Goal: Find specific page/section: Find specific page/section

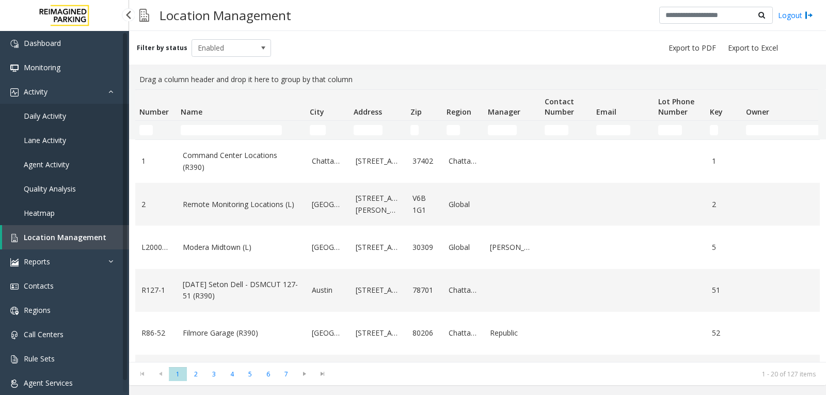
click at [73, 164] on link "Agent Activity" at bounding box center [64, 164] width 129 height 24
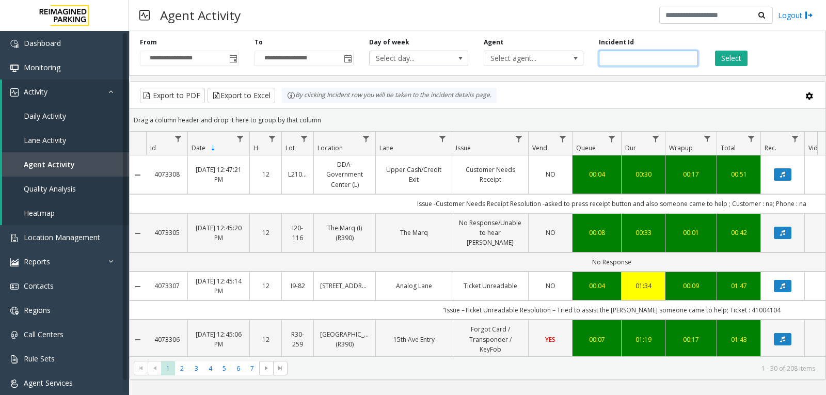
click at [627, 59] on input "number" at bounding box center [648, 58] width 99 height 15
paste input "*******"
type input "*******"
click at [743, 56] on button "Select" at bounding box center [731, 58] width 33 height 15
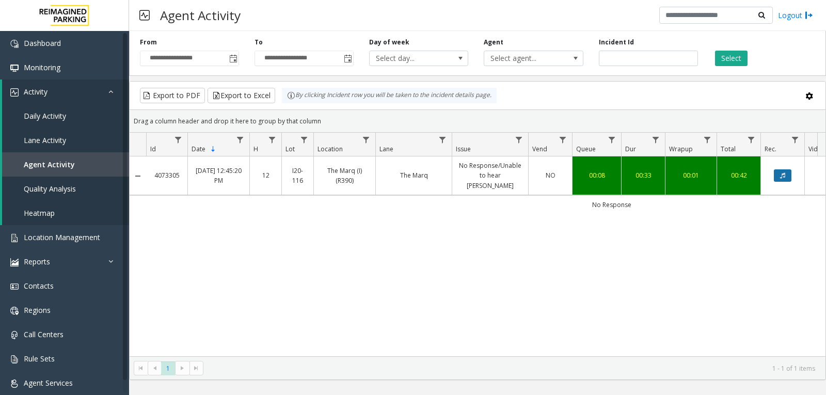
click at [786, 169] on button "Data table" at bounding box center [783, 175] width 18 height 12
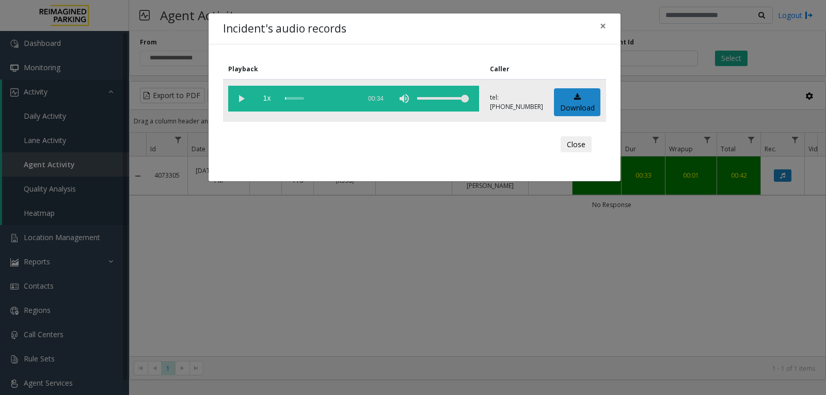
click at [240, 98] on vg-play-pause at bounding box center [241, 99] width 26 height 26
click at [604, 29] on span "×" at bounding box center [603, 26] width 6 height 14
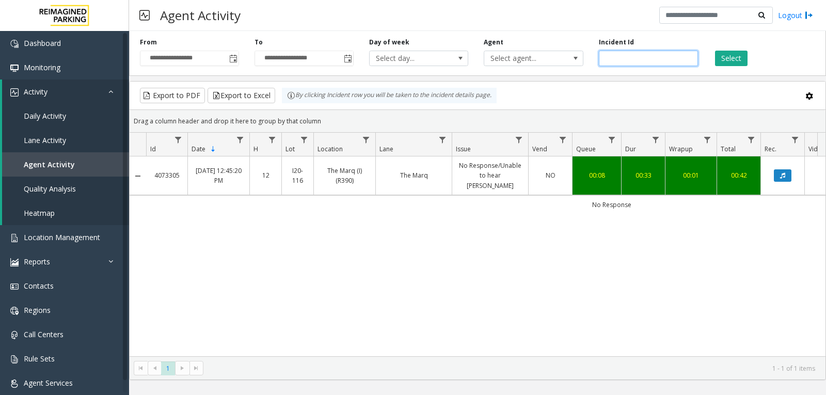
drag, startPoint x: 639, startPoint y: 58, endPoint x: 600, endPoint y: 72, distance: 42.1
click at [600, 72] on div "**********" at bounding box center [477, 51] width 697 height 49
click at [45, 244] on link "Location Management" at bounding box center [64, 237] width 129 height 24
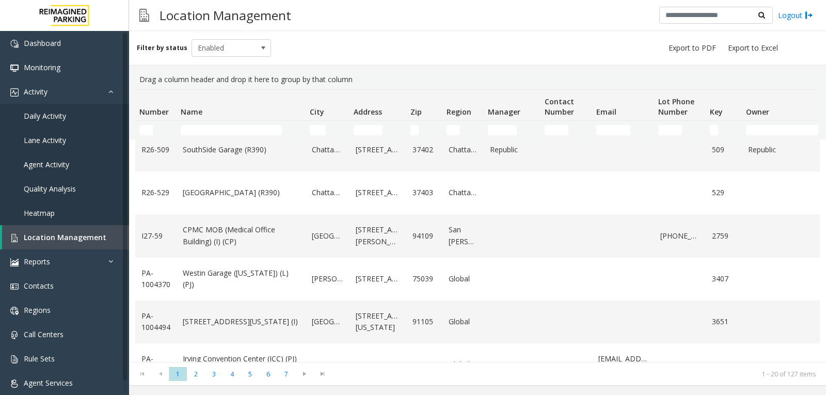
scroll to position [646, 0]
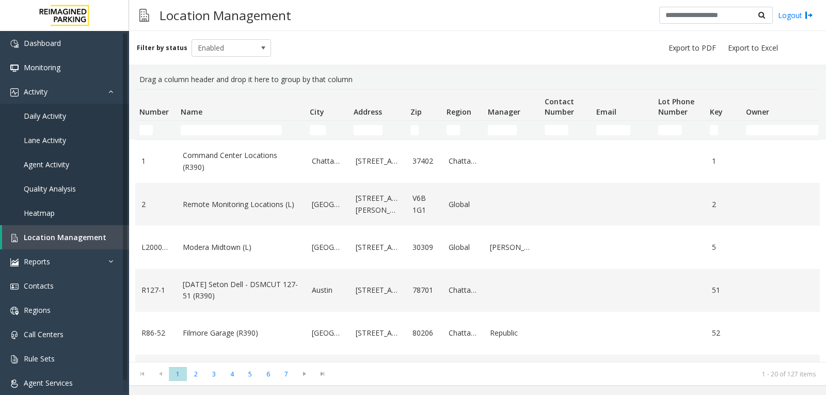
scroll to position [646, 0]
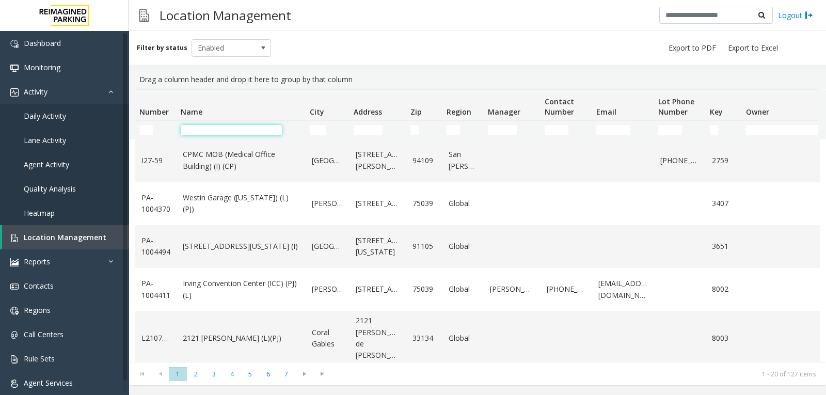
click at [202, 130] on input "Name Filter" at bounding box center [231, 130] width 101 height 10
click at [217, 131] on input "Name Filter" at bounding box center [231, 130] width 101 height 10
click at [218, 129] on input "Name Filter" at bounding box center [231, 130] width 101 height 10
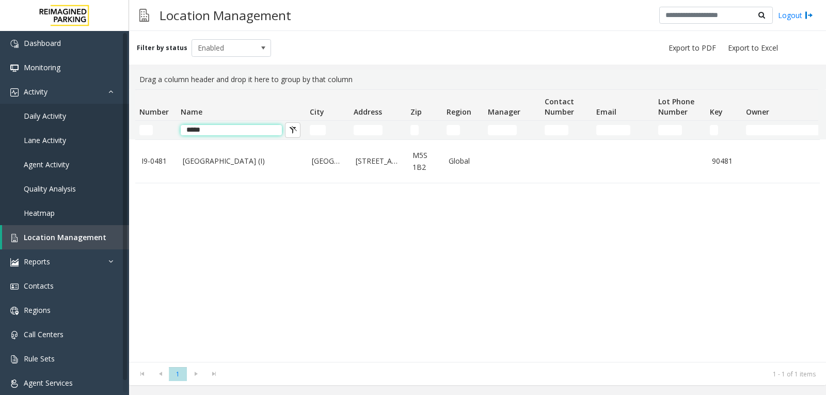
scroll to position [0, 0]
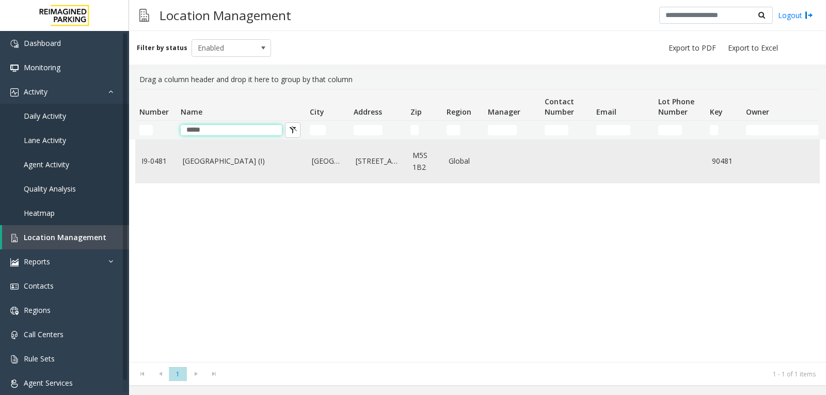
type input "*****"
click at [219, 154] on td "Women's College Hospital (I)" at bounding box center [241, 161] width 129 height 43
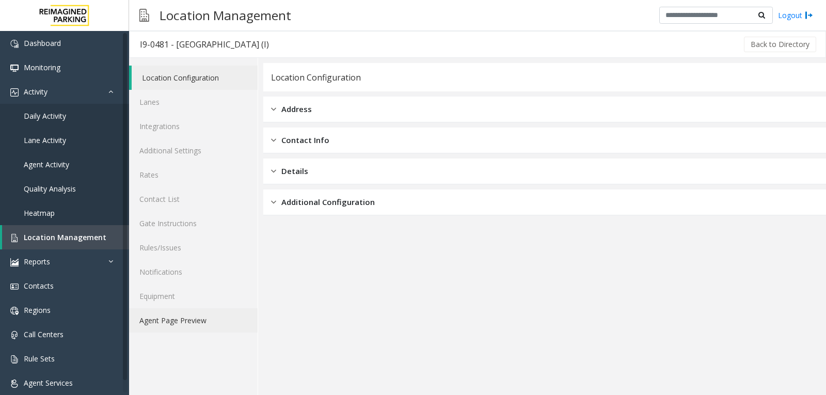
click at [215, 323] on link "Agent Page Preview" at bounding box center [193, 320] width 129 height 24
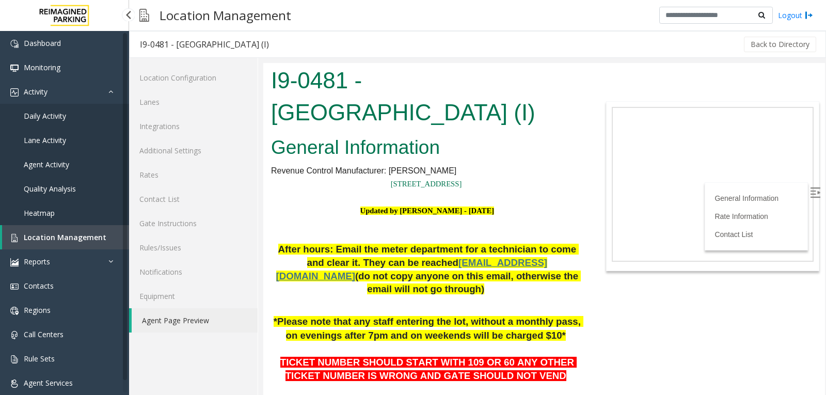
click at [51, 164] on span "Agent Activity" at bounding box center [46, 165] width 45 height 10
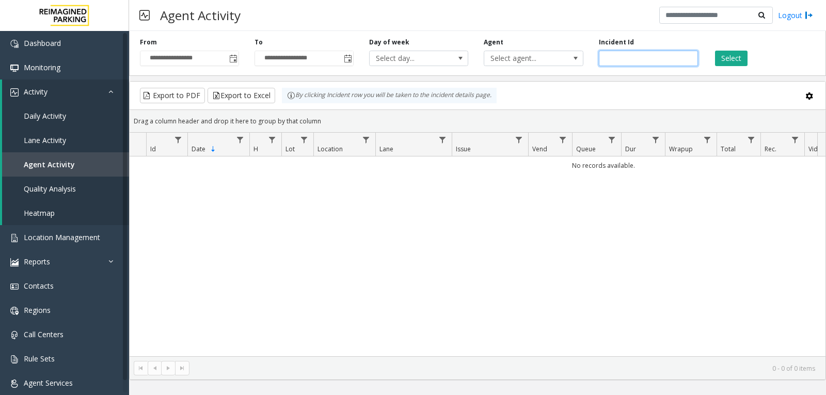
click at [641, 61] on input "number" at bounding box center [648, 58] width 99 height 15
paste input "*******"
type input "*******"
click at [720, 55] on button "Select" at bounding box center [731, 58] width 33 height 15
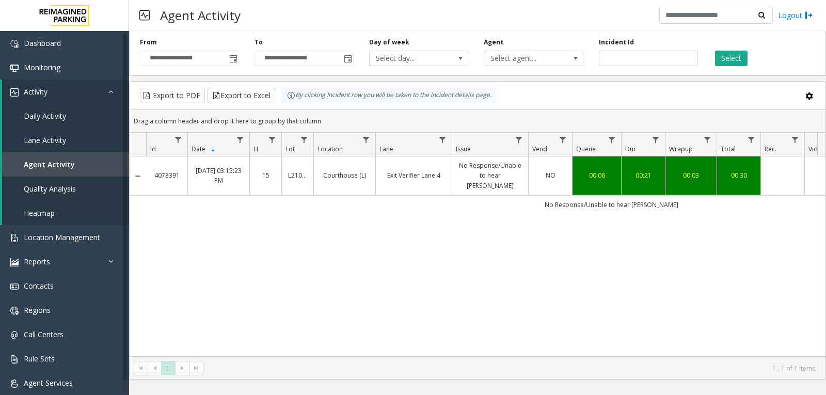
drag, startPoint x: 543, startPoint y: 347, endPoint x: 566, endPoint y: 348, distance: 23.3
click at [566, 348] on div "4073391 Sep 8, 2025 03:15:23 PM 15 L21089100 Courthouse (L) Exit Verifier Lane …" at bounding box center [478, 256] width 696 height 200
click at [781, 169] on button "Data table" at bounding box center [783, 175] width 18 height 12
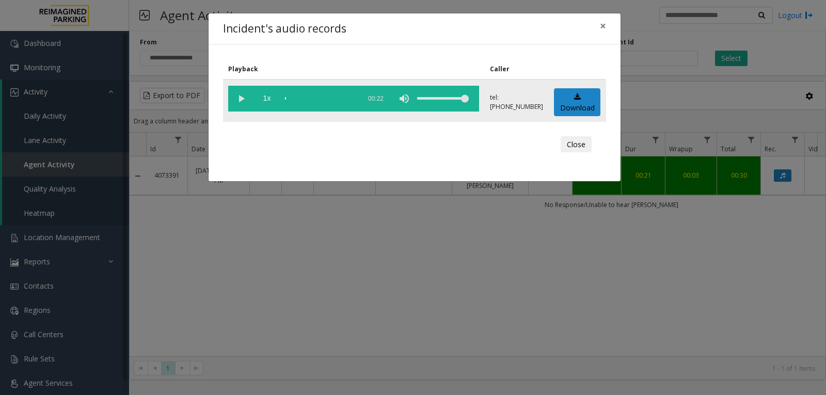
click at [242, 98] on vg-play-pause at bounding box center [241, 99] width 26 height 26
click at [601, 29] on span "×" at bounding box center [603, 26] width 6 height 14
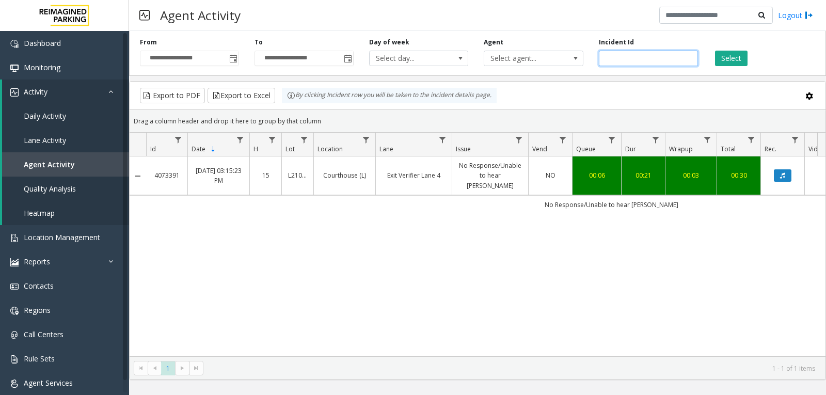
drag, startPoint x: 650, startPoint y: 67, endPoint x: 591, endPoint y: 62, distance: 58.5
click at [591, 62] on div "**********" at bounding box center [477, 51] width 697 height 49
click at [95, 175] on link "Agent Activity" at bounding box center [65, 164] width 127 height 24
click at [72, 232] on span "Location Management" at bounding box center [62, 237] width 76 height 10
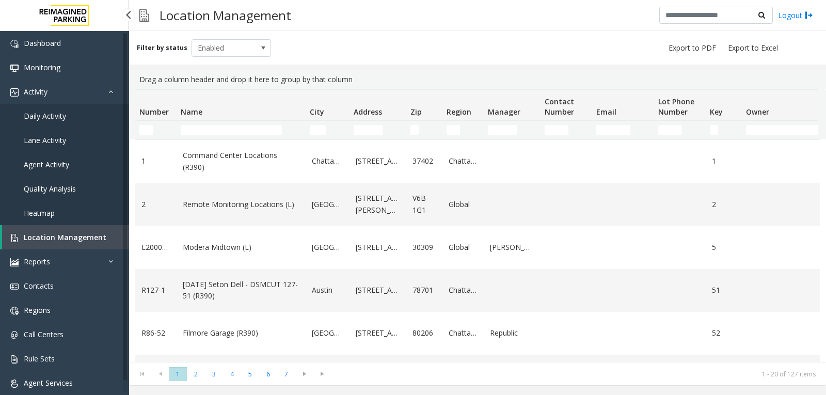
click at [52, 165] on span "Agent Activity" at bounding box center [46, 165] width 45 height 10
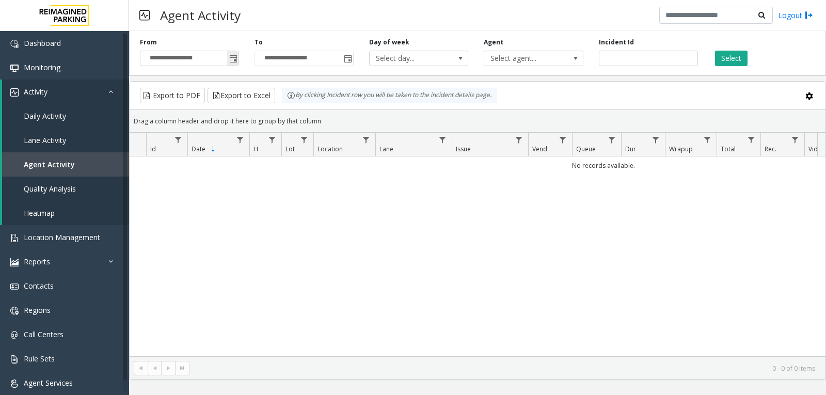
click at [233, 59] on span "Toggle popup" at bounding box center [233, 59] width 8 height 8
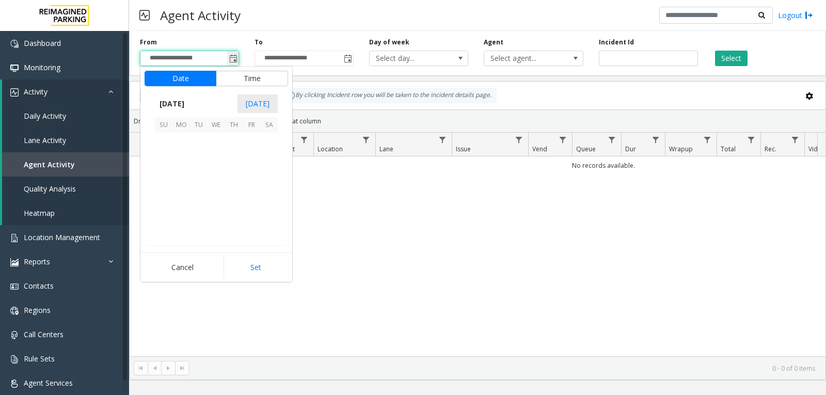
scroll to position [185355, 0]
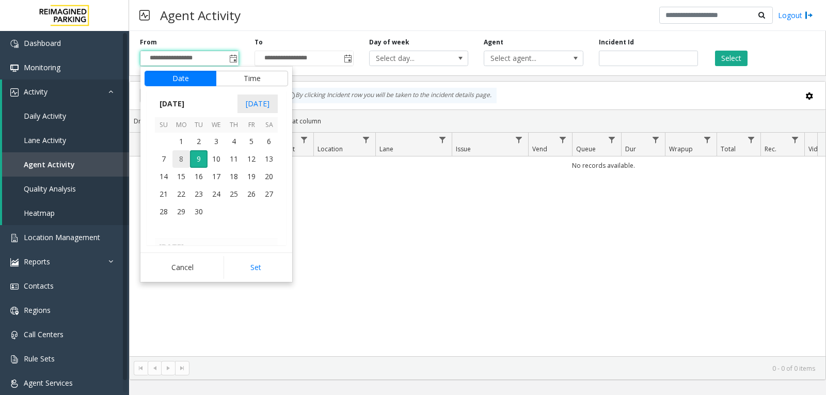
click at [179, 156] on span "8" at bounding box center [181, 159] width 18 height 18
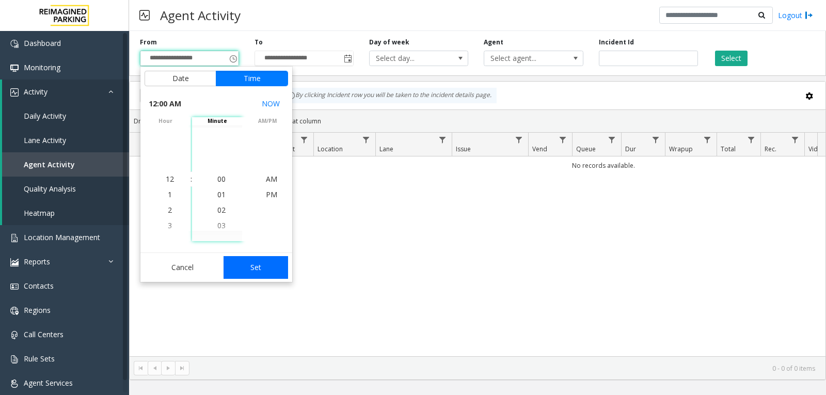
click at [258, 275] on button "Set" at bounding box center [256, 267] width 65 height 23
type input "**********"
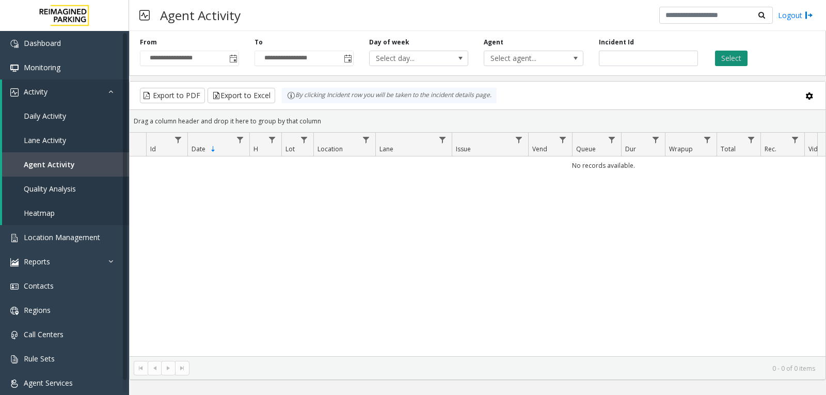
click at [734, 62] on button "Select" at bounding box center [731, 58] width 33 height 15
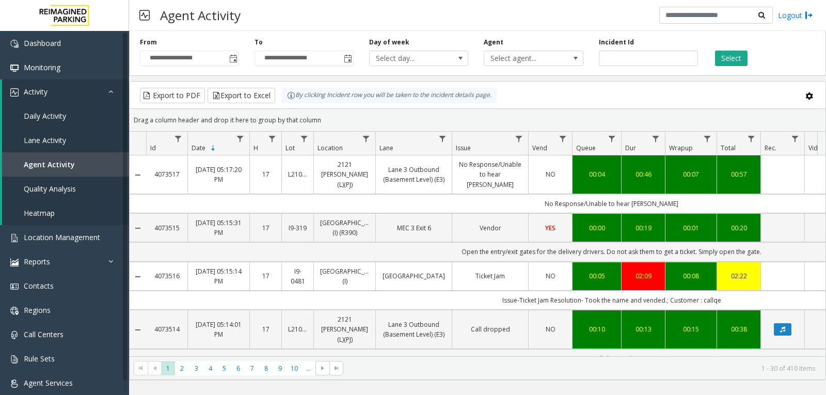
click at [782, 283] on td "Data table" at bounding box center [783, 276] width 44 height 29
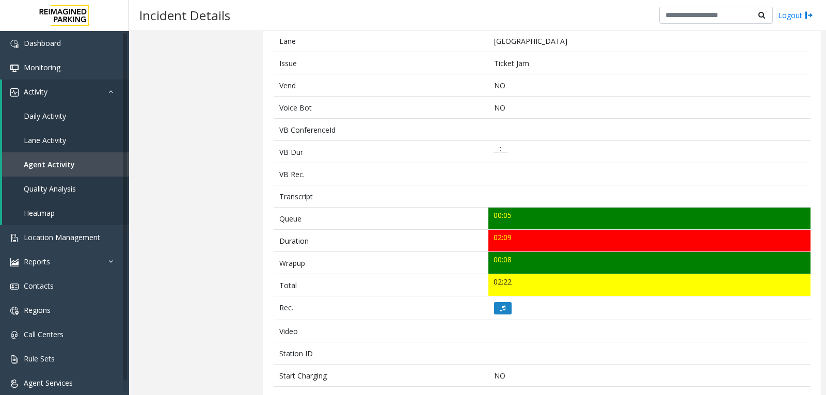
scroll to position [207, 0]
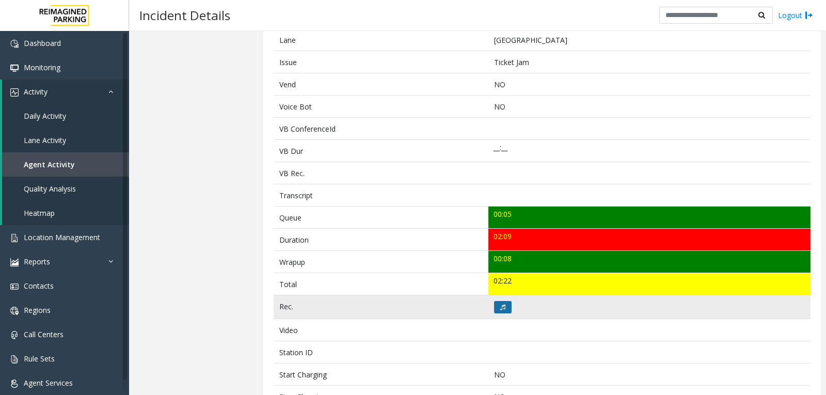
click at [501, 309] on icon at bounding box center [502, 307] width 5 height 6
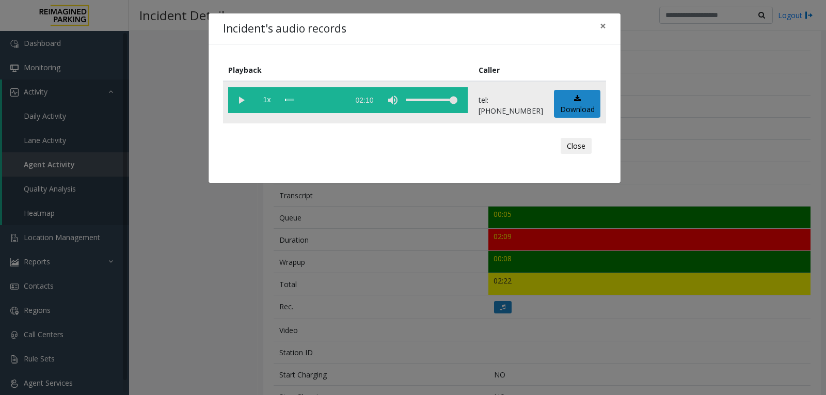
click at [240, 106] on vg-play-pause at bounding box center [241, 100] width 26 height 26
click at [304, 102] on div "scrub bar" at bounding box center [314, 100] width 59 height 26
click at [242, 98] on vg-play-pause at bounding box center [241, 100] width 26 height 26
click at [243, 98] on vg-play-pause at bounding box center [241, 100] width 26 height 26
click at [602, 27] on span "×" at bounding box center [603, 26] width 6 height 14
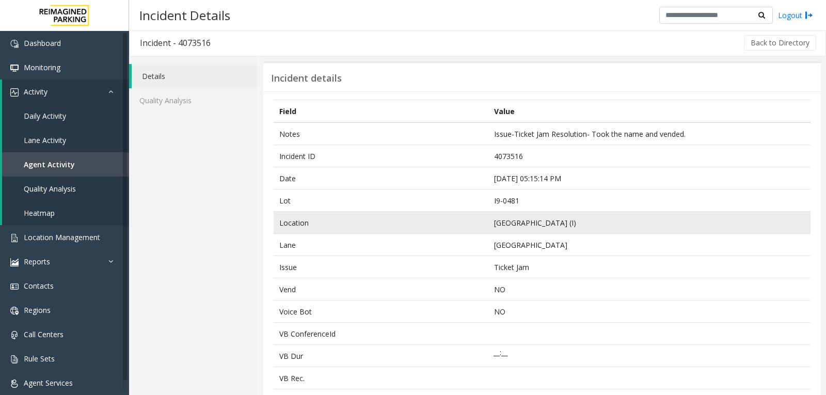
scroll to position [0, 0]
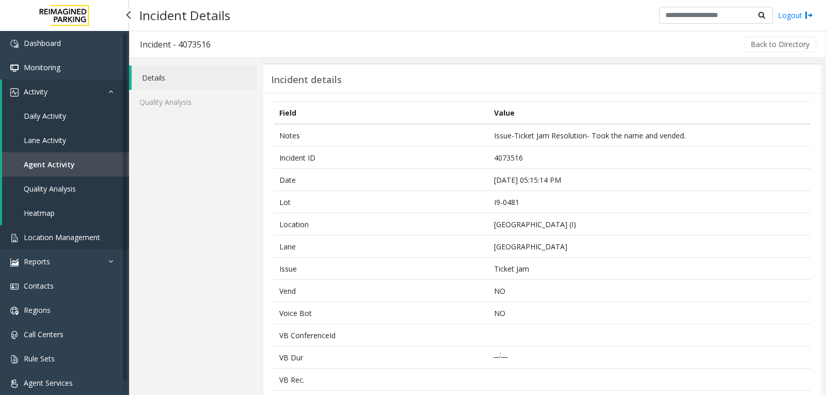
click at [45, 236] on span "Location Management" at bounding box center [62, 237] width 76 height 10
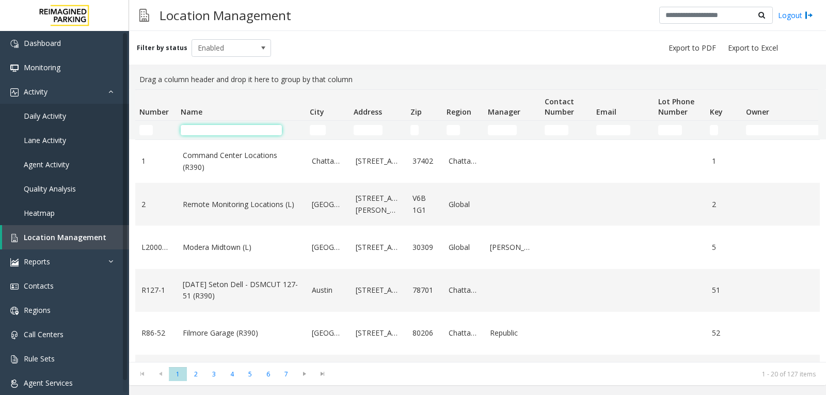
click at [219, 131] on input "Name Filter" at bounding box center [231, 130] width 101 height 10
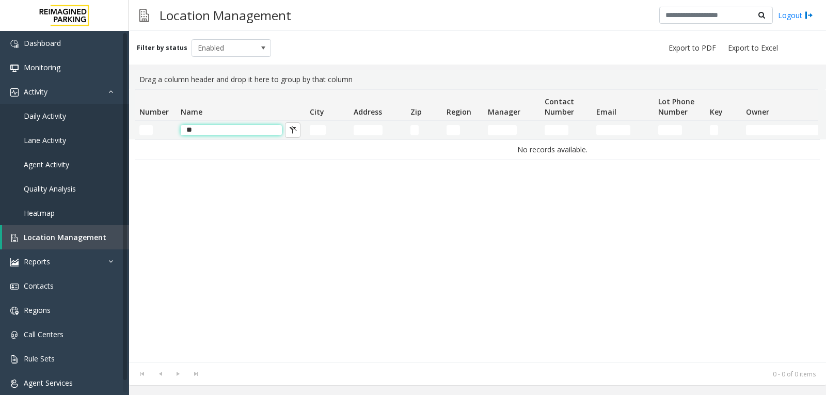
type input "*"
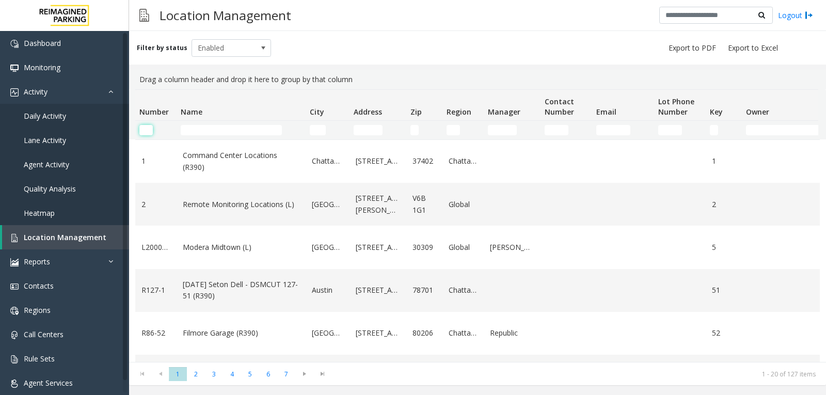
click at [147, 131] on input "Number Filter" at bounding box center [145, 130] width 13 height 10
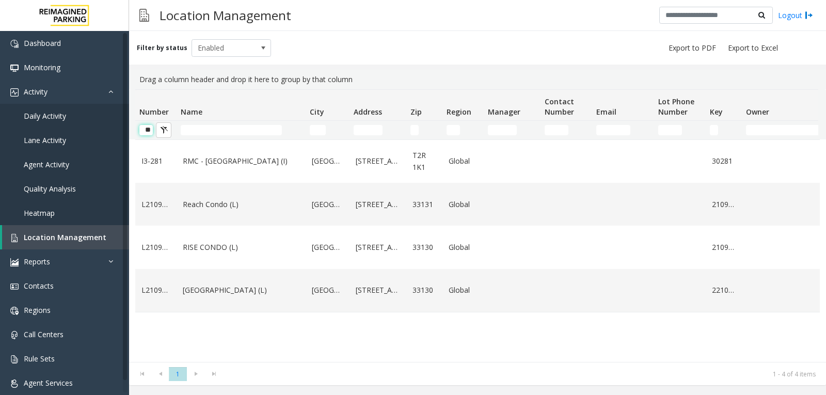
type input "*"
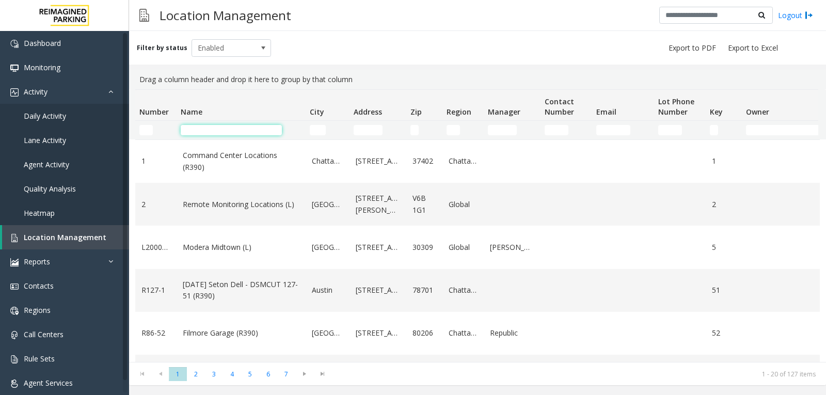
click at [207, 131] on input "Name Filter" at bounding box center [231, 130] width 101 height 10
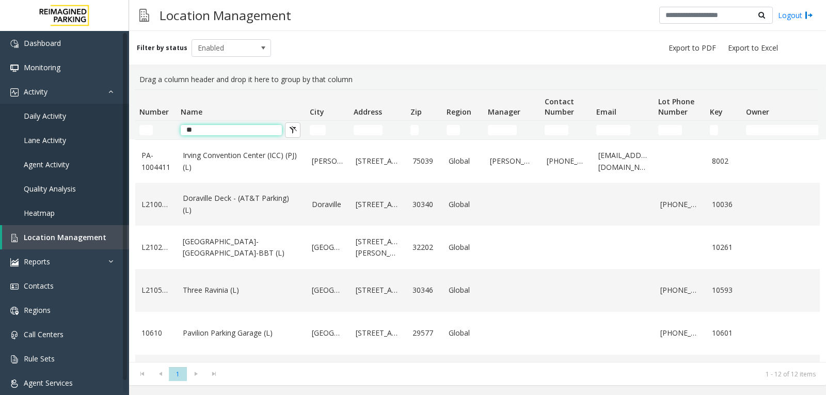
type input "*"
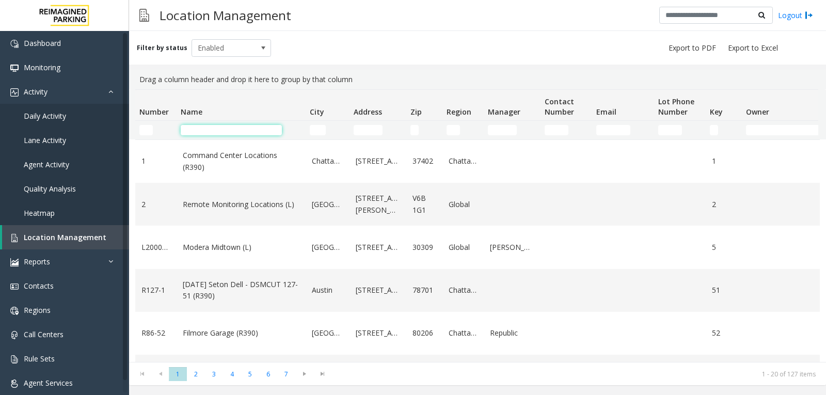
click at [230, 127] on input "Name Filter" at bounding box center [231, 130] width 101 height 10
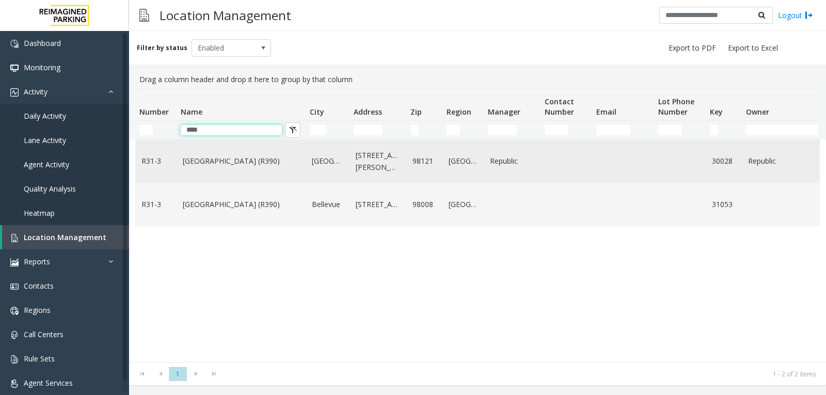
type input "****"
click at [223, 155] on link "Bell Street Garage (R390)" at bounding box center [241, 160] width 117 height 11
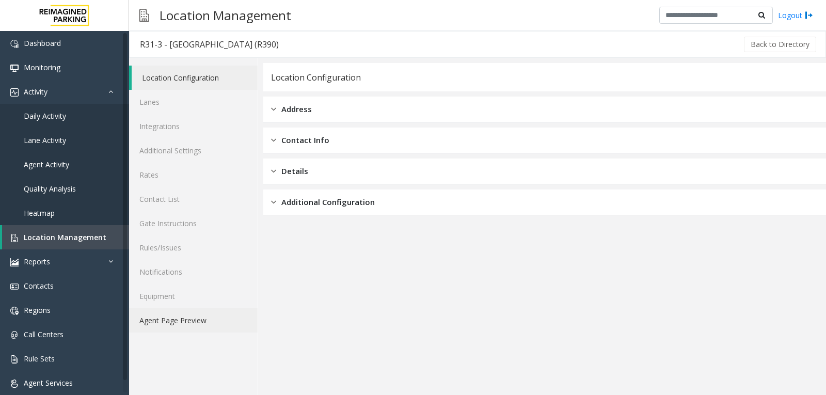
click at [170, 318] on link "Agent Page Preview" at bounding box center [193, 320] width 129 height 24
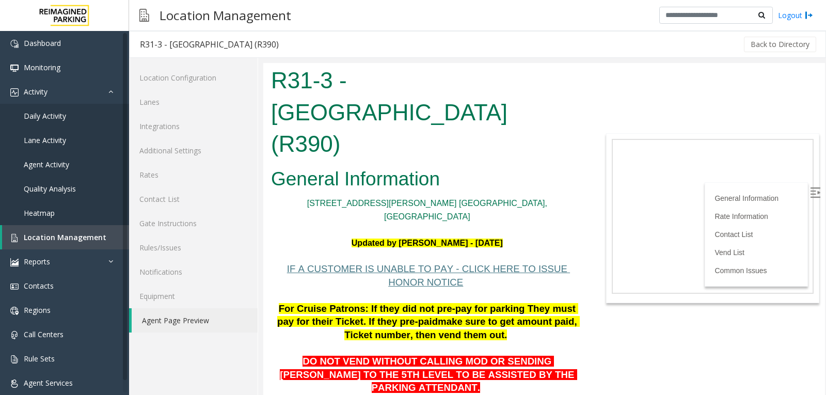
click at [810, 194] on img at bounding box center [815, 192] width 10 height 10
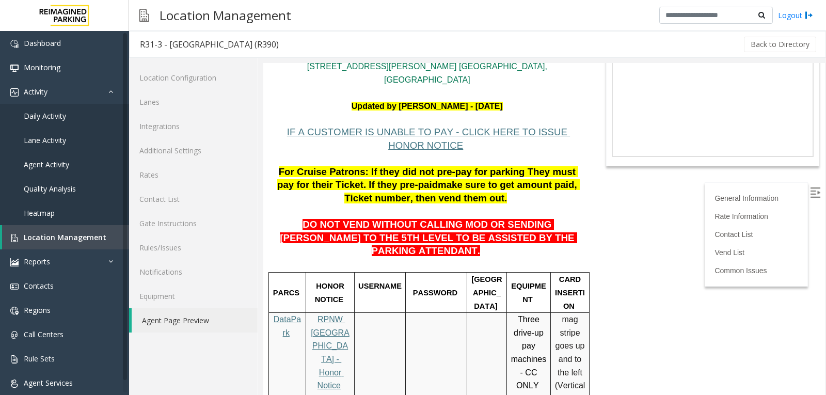
scroll to position [155, 0]
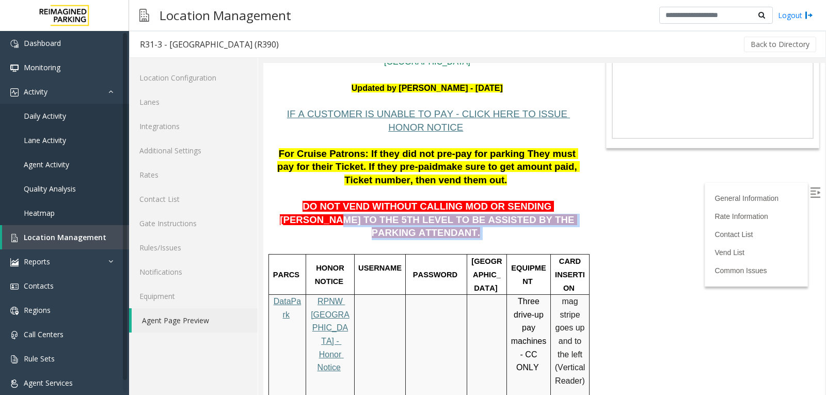
drag, startPoint x: 540, startPoint y: 145, endPoint x: 564, endPoint y: 163, distance: 30.0
click at [564, 187] on p "DO NOT VEND WITHOUT CALLING MOD OR SENDING [PERSON_NAME] TO THE 5TH LEVEL TO BE…" at bounding box center [427, 213] width 312 height 53
copy p "THE 5TH LEVEL TO BE ASSISTED BY THE PARKING ATTENDANT."
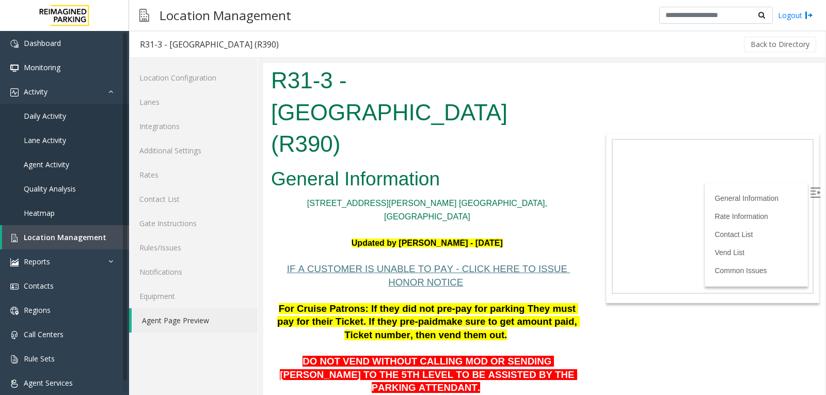
scroll to position [155, 0]
